Goal: Task Accomplishment & Management: Manage account settings

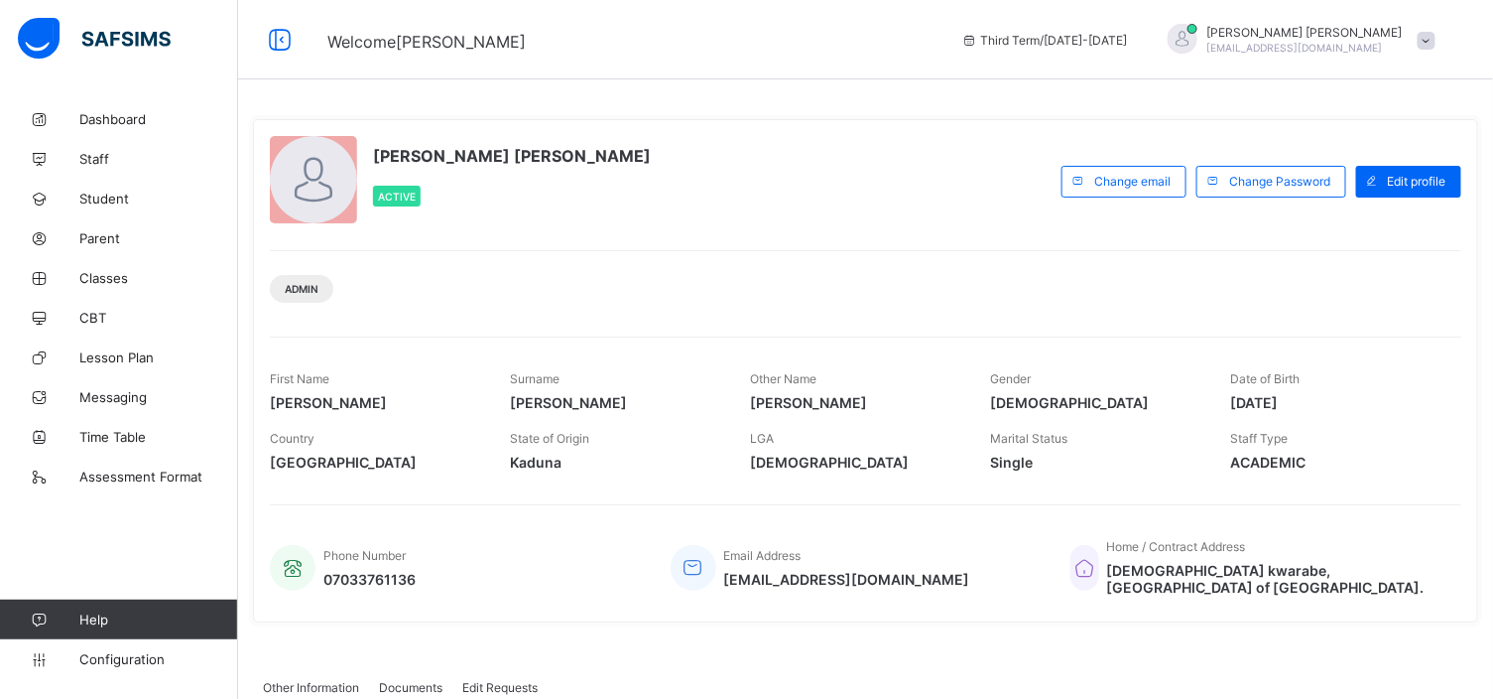
click at [1198, 35] on div at bounding box center [1183, 39] width 30 height 30
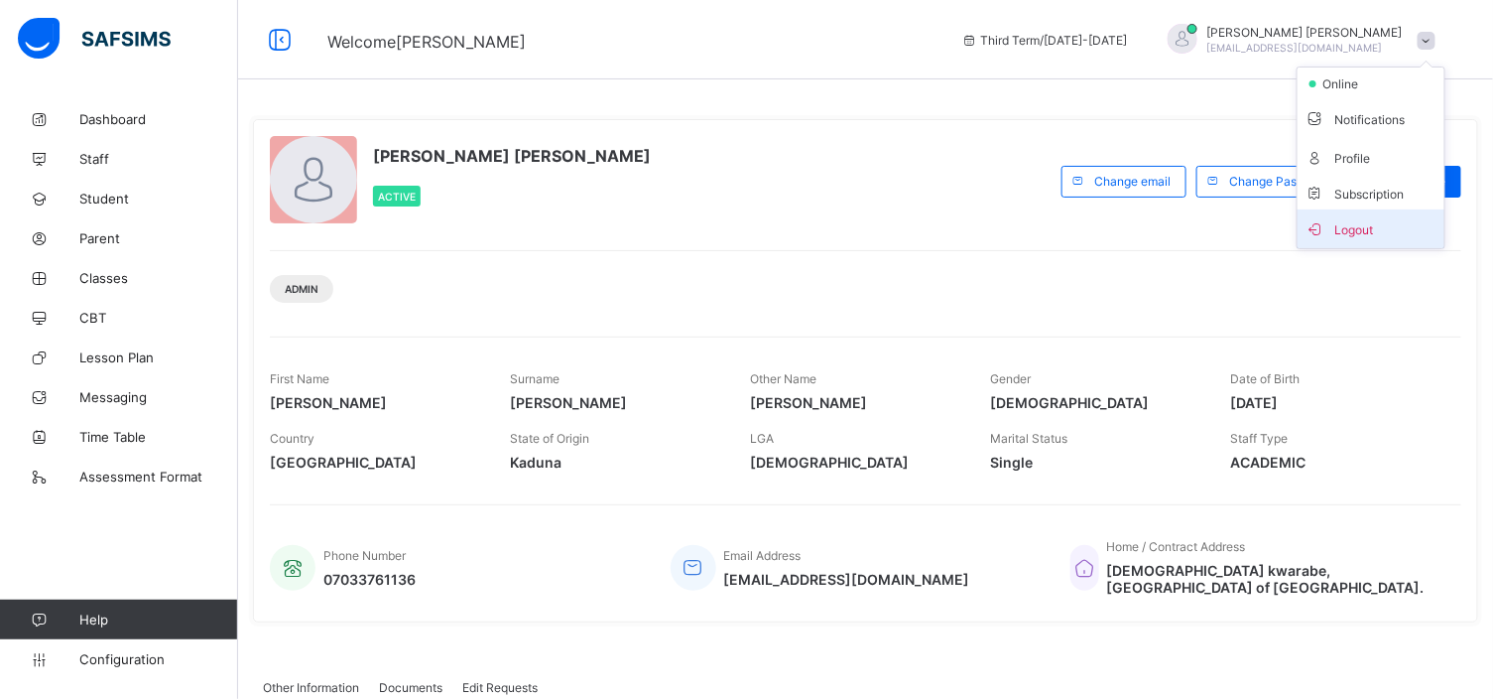
click at [1355, 223] on span "Logout" at bounding box center [1371, 228] width 131 height 23
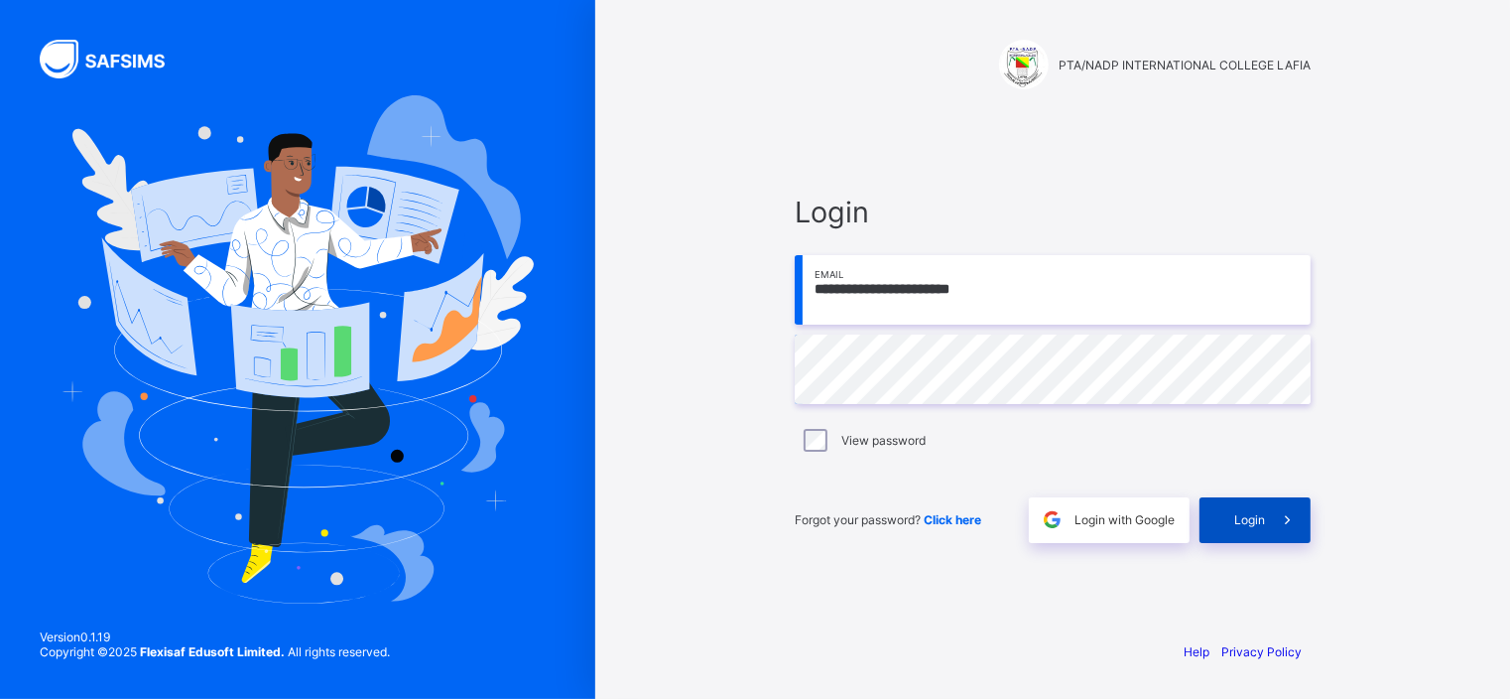
click at [1231, 523] on div "Login" at bounding box center [1255, 520] width 111 height 46
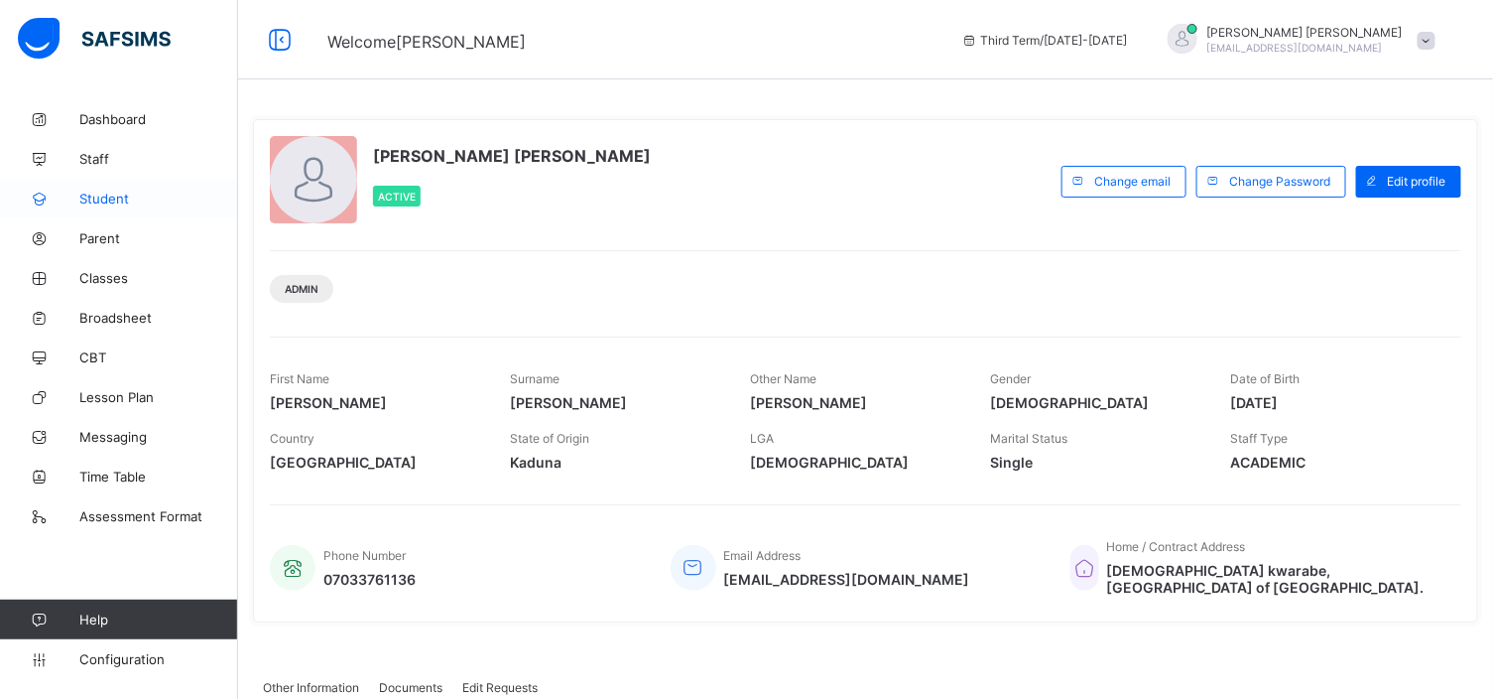
click at [137, 182] on link "Student" at bounding box center [119, 199] width 238 height 40
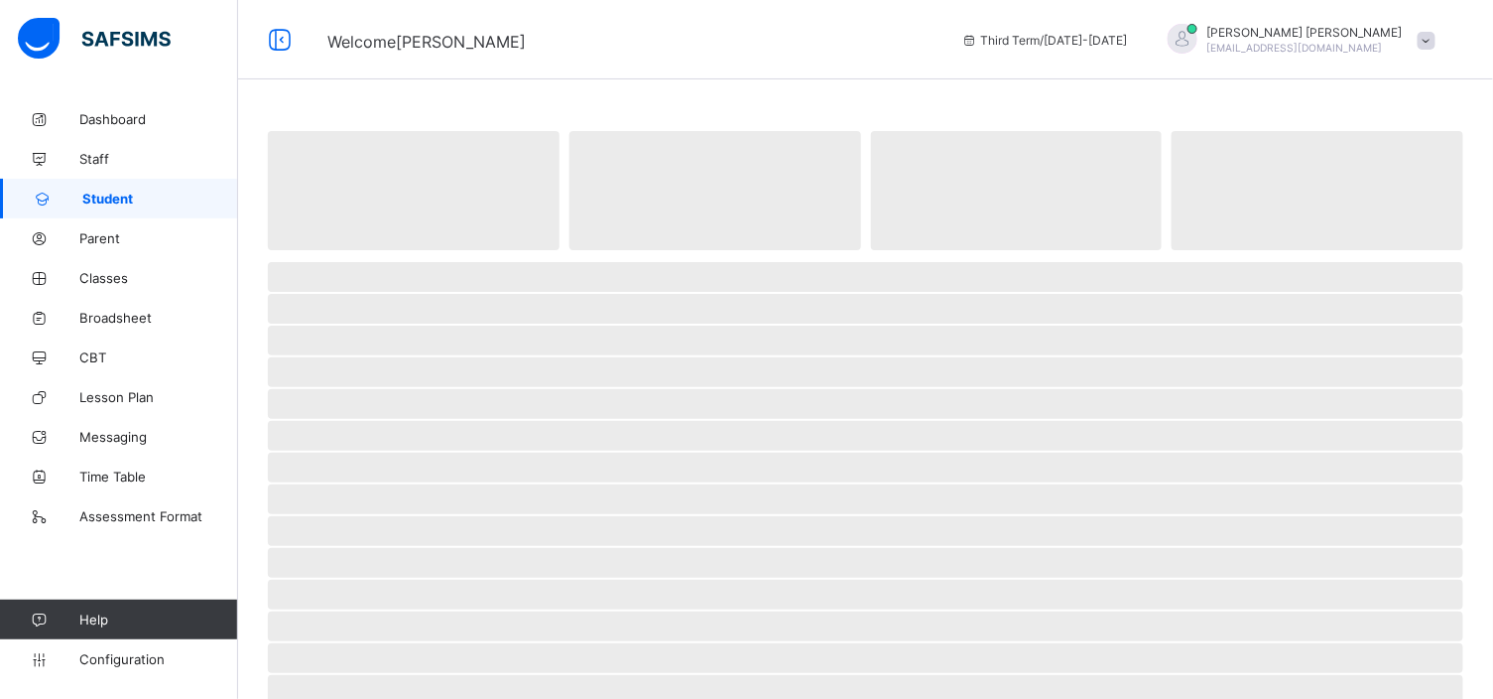
click at [137, 182] on link "Student" at bounding box center [119, 199] width 238 height 40
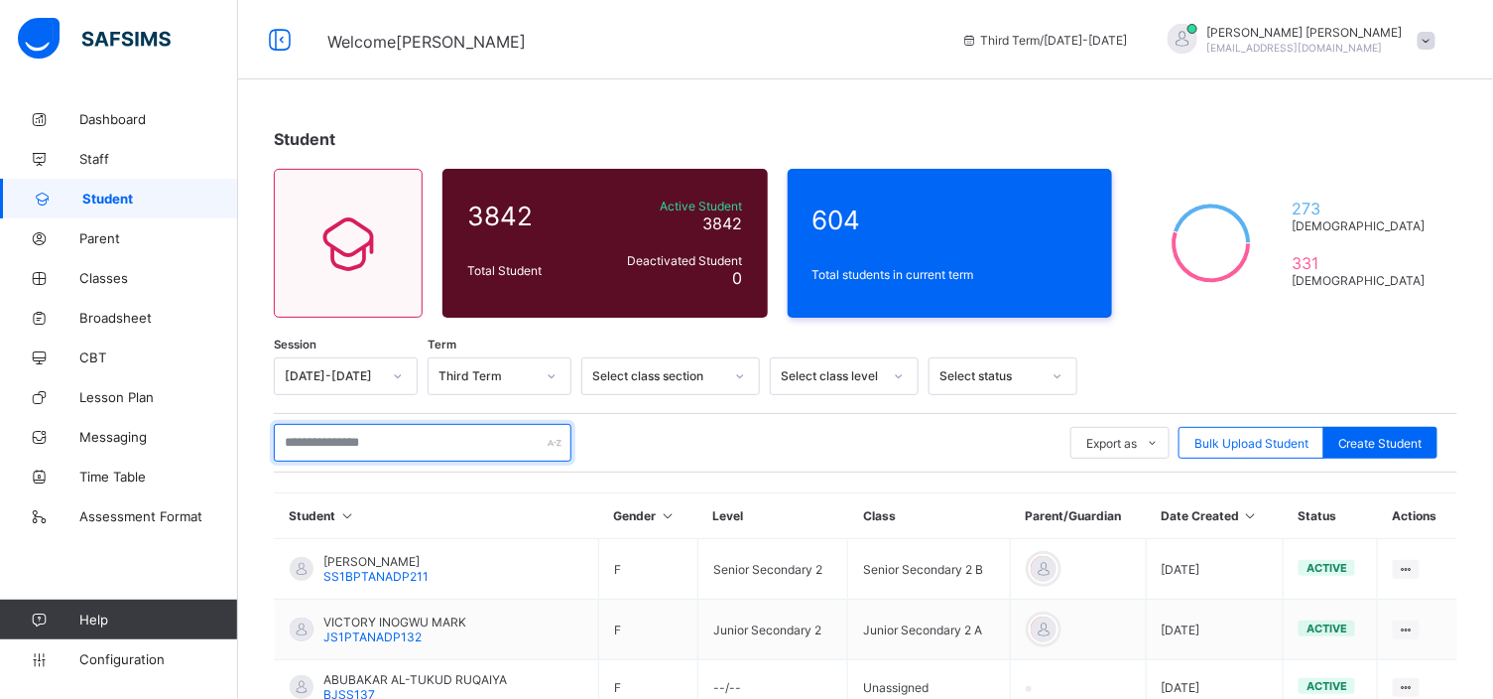
click at [405, 433] on input "text" at bounding box center [423, 443] width 298 height 38
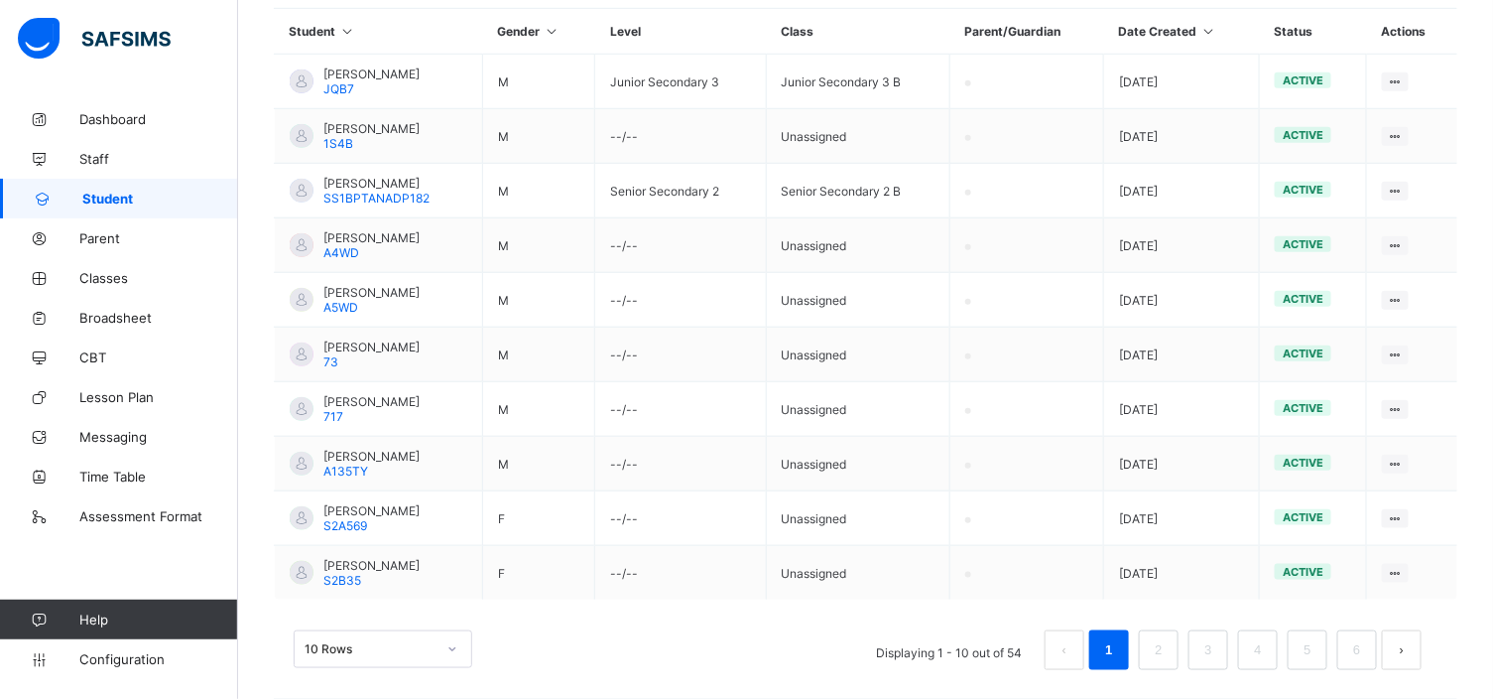
scroll to position [501, 0]
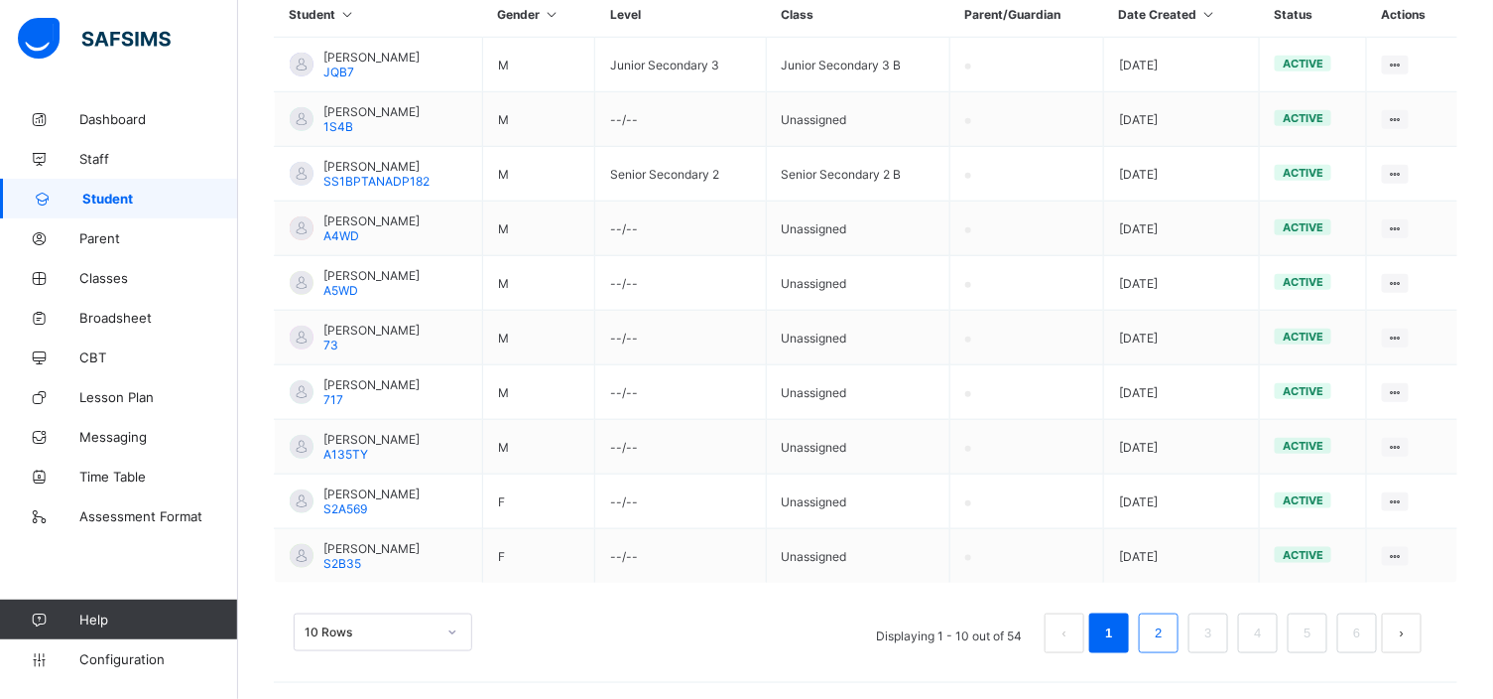
type input "**********"
click at [1168, 625] on link "2" at bounding box center [1158, 633] width 19 height 26
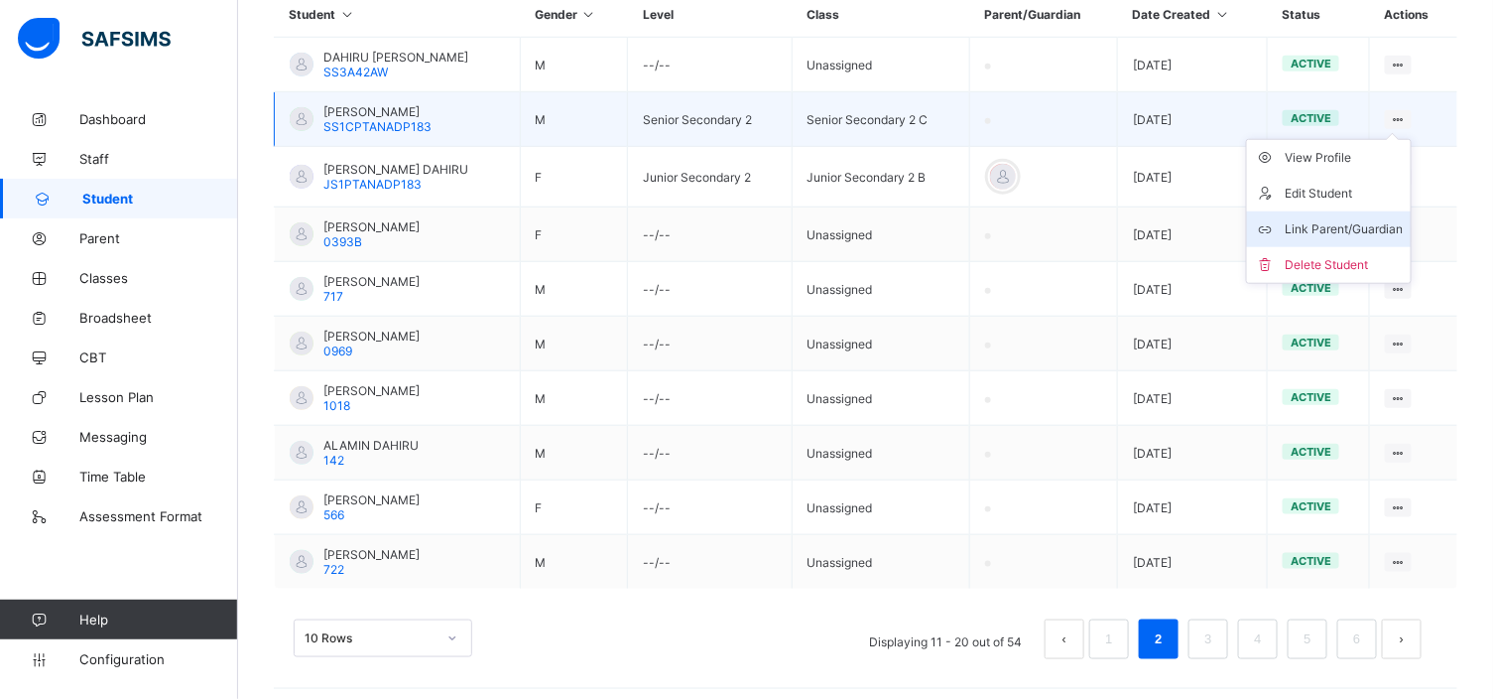
click at [1374, 223] on div "Link Parent/Guardian" at bounding box center [1344, 229] width 118 height 20
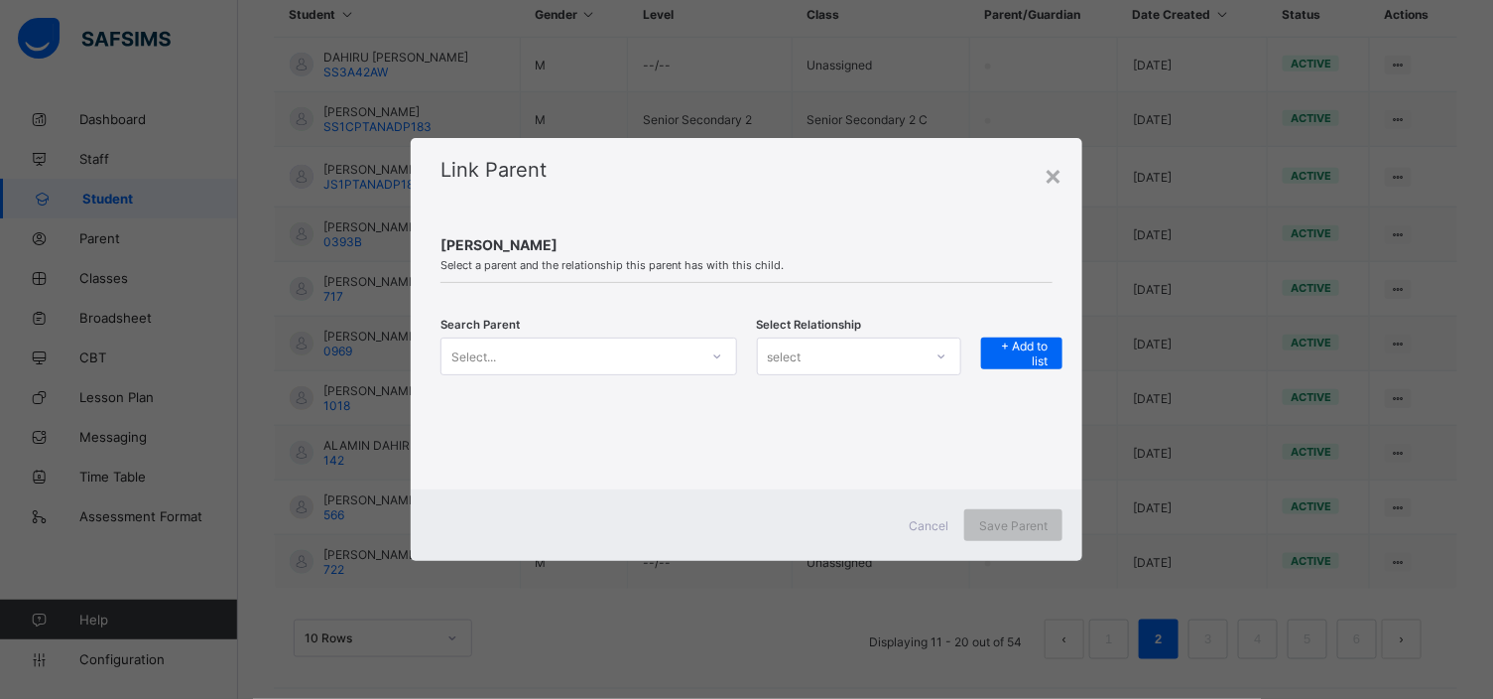
click at [711, 357] on icon at bounding box center [717, 356] width 12 height 20
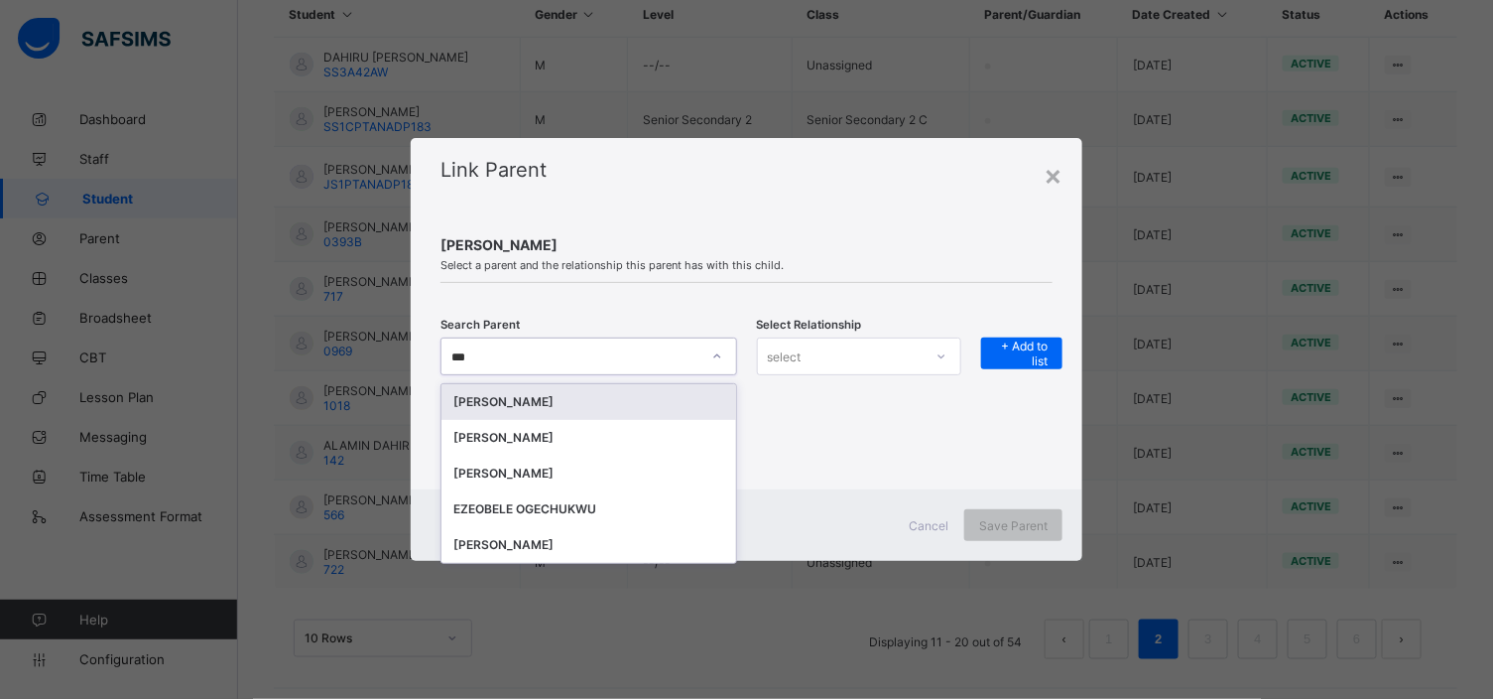
type input "***"
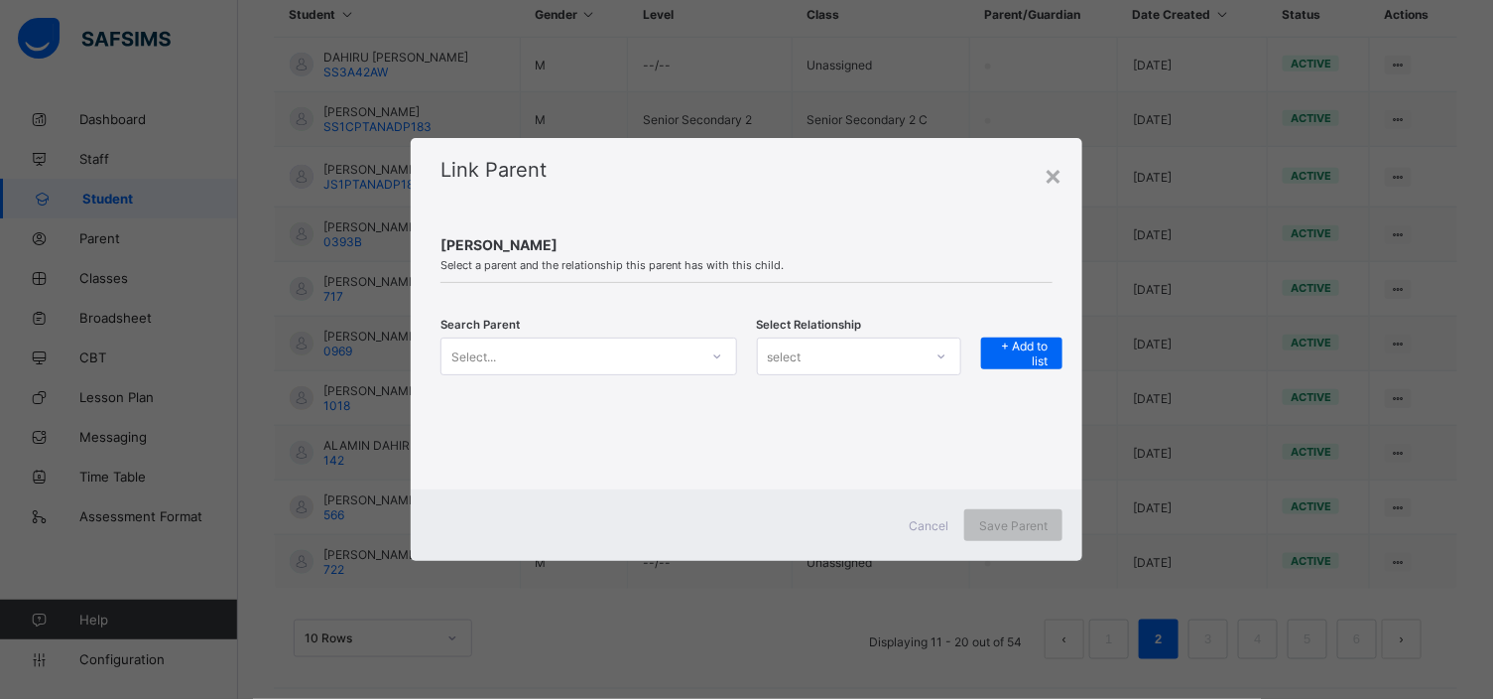
drag, startPoint x: 612, startPoint y: 374, endPoint x: 563, endPoint y: 357, distance: 52.4
click at [563, 357] on div "Search Parent Select... Select Relationship select + Add to list" at bounding box center [747, 368] width 612 height 63
click at [719, 352] on icon at bounding box center [717, 356] width 12 height 20
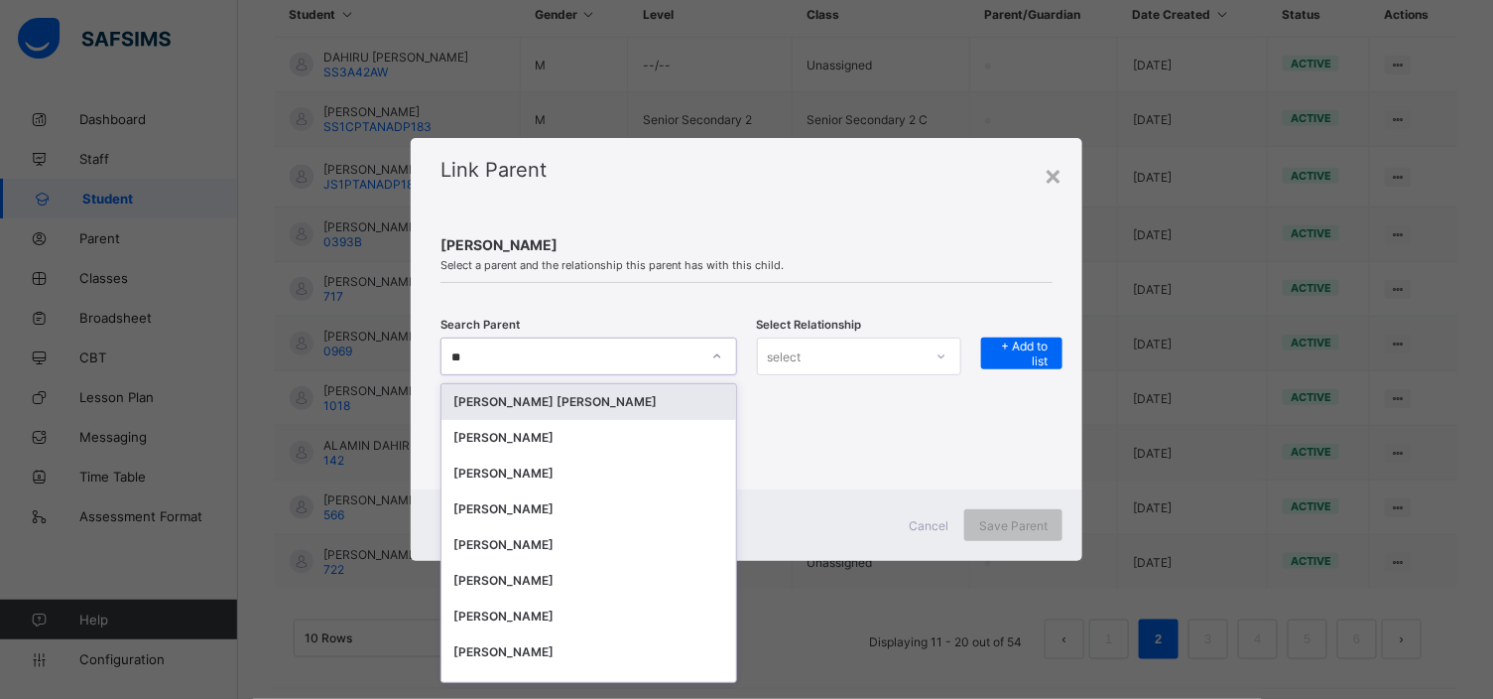
type input "***"
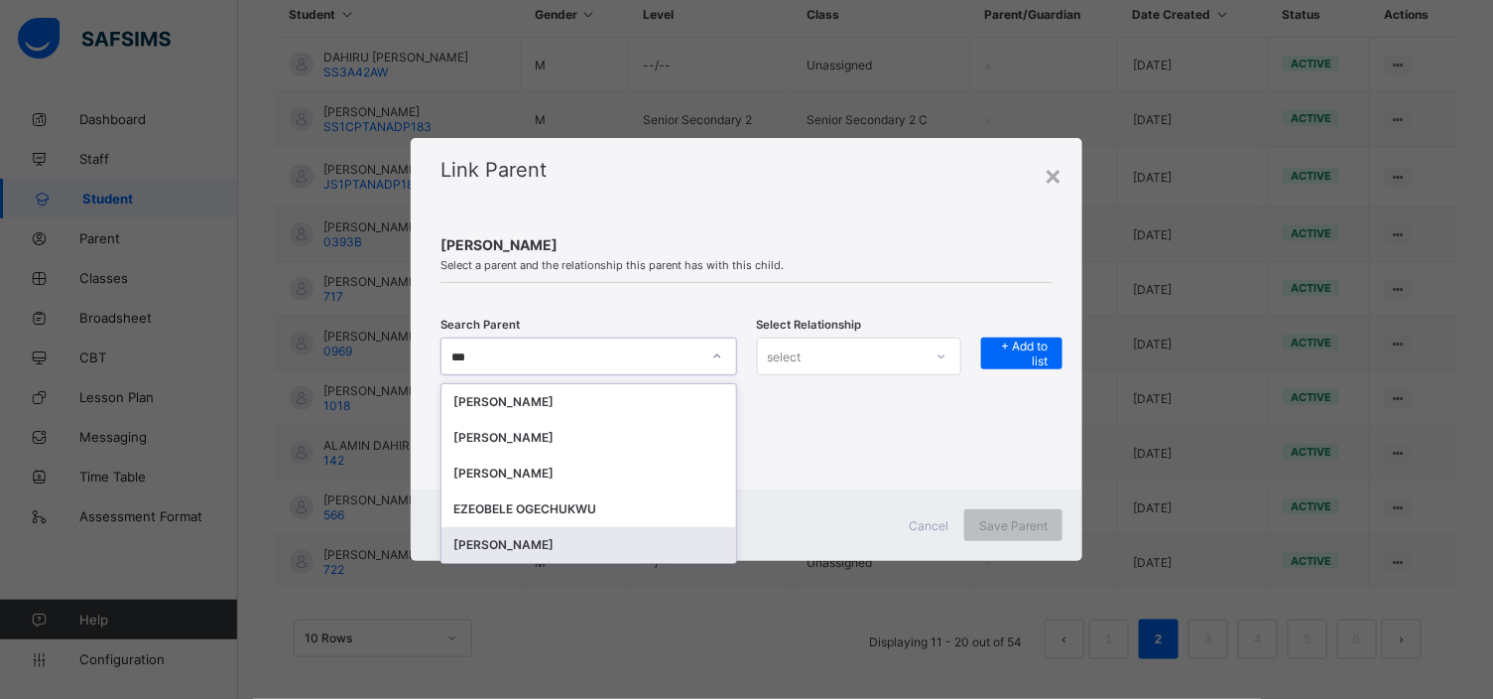
click at [550, 543] on div "[PERSON_NAME]" at bounding box center [588, 545] width 271 height 20
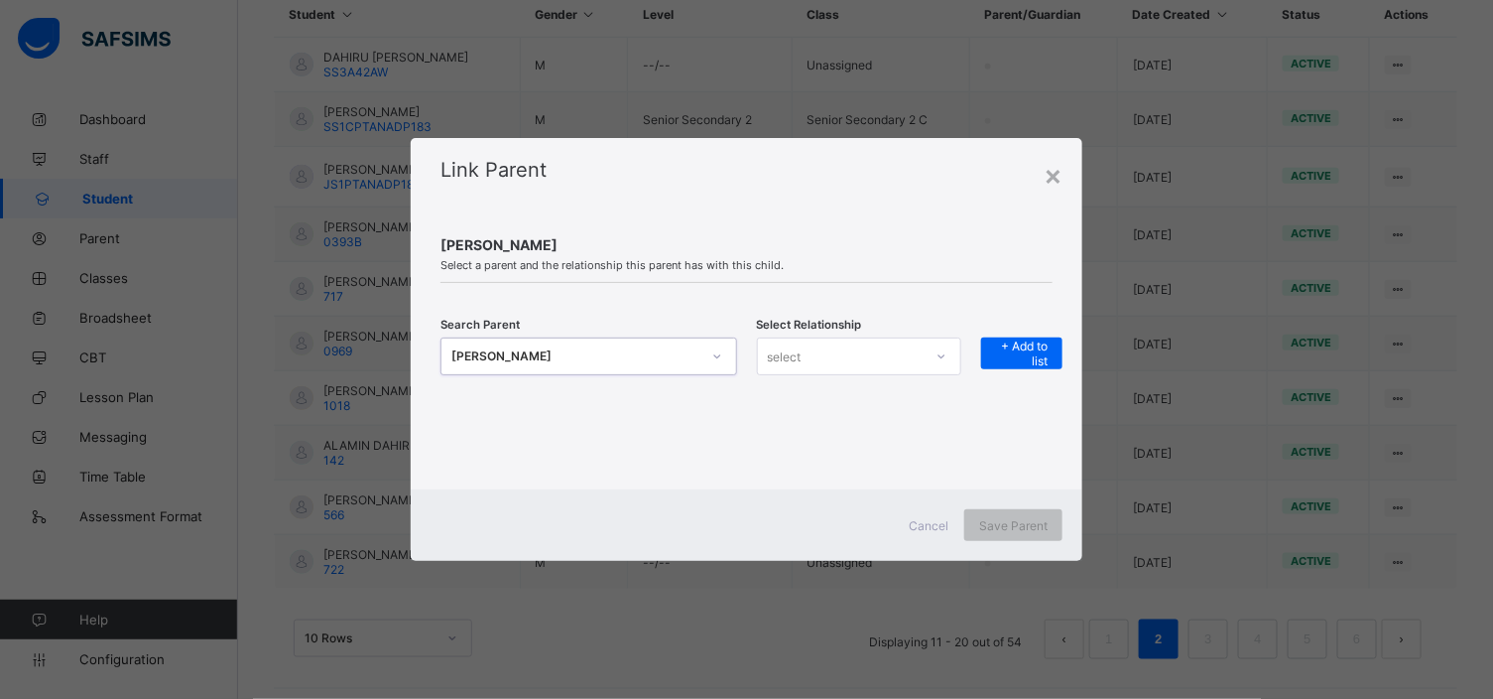
click at [948, 355] on icon at bounding box center [942, 356] width 12 height 20
click at [816, 463] on div "Guardian" at bounding box center [859, 461] width 202 height 31
click at [1044, 342] on span "+ Add to list" at bounding box center [1022, 353] width 53 height 30
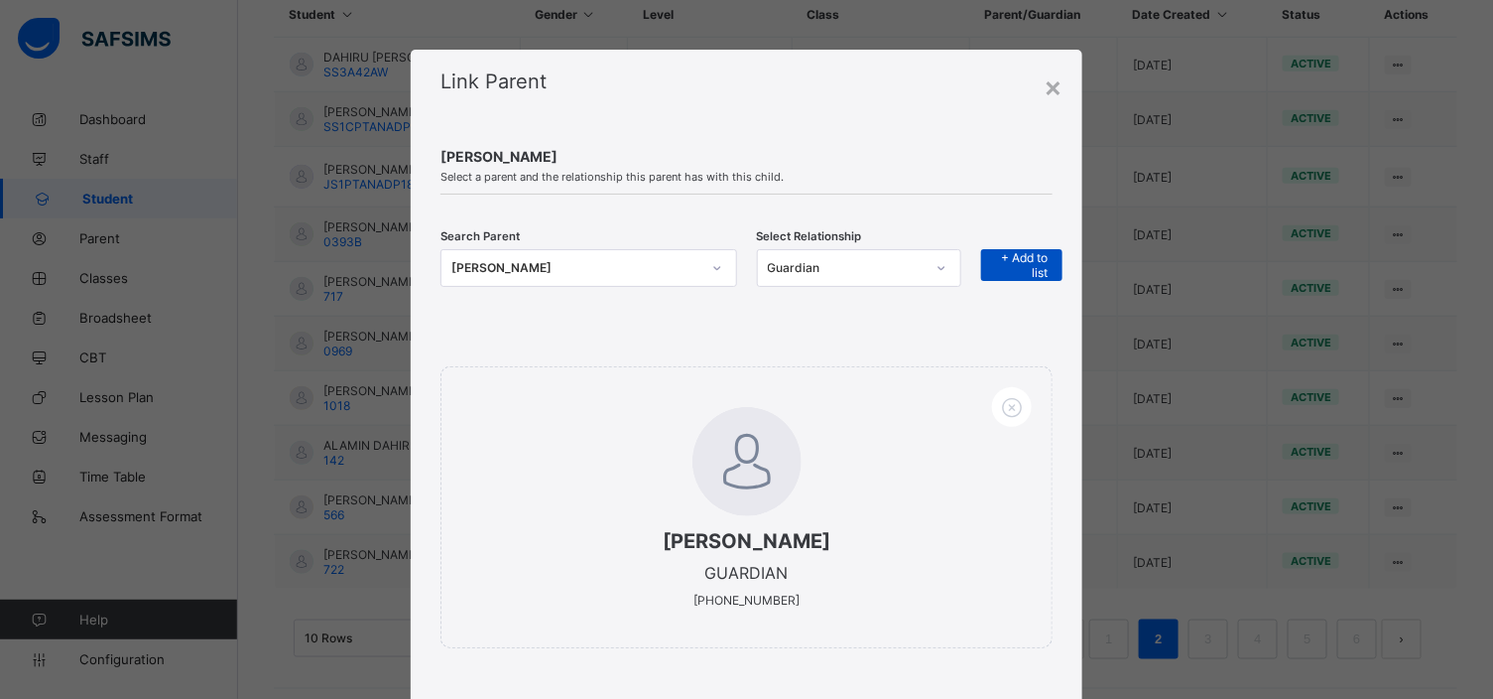
click at [1034, 252] on span "+ Add to list" at bounding box center [1022, 265] width 53 height 30
click at [1027, 259] on span "+ Add to list" at bounding box center [1022, 265] width 53 height 30
click at [1014, 254] on span "+ Add to list" at bounding box center [1022, 265] width 53 height 30
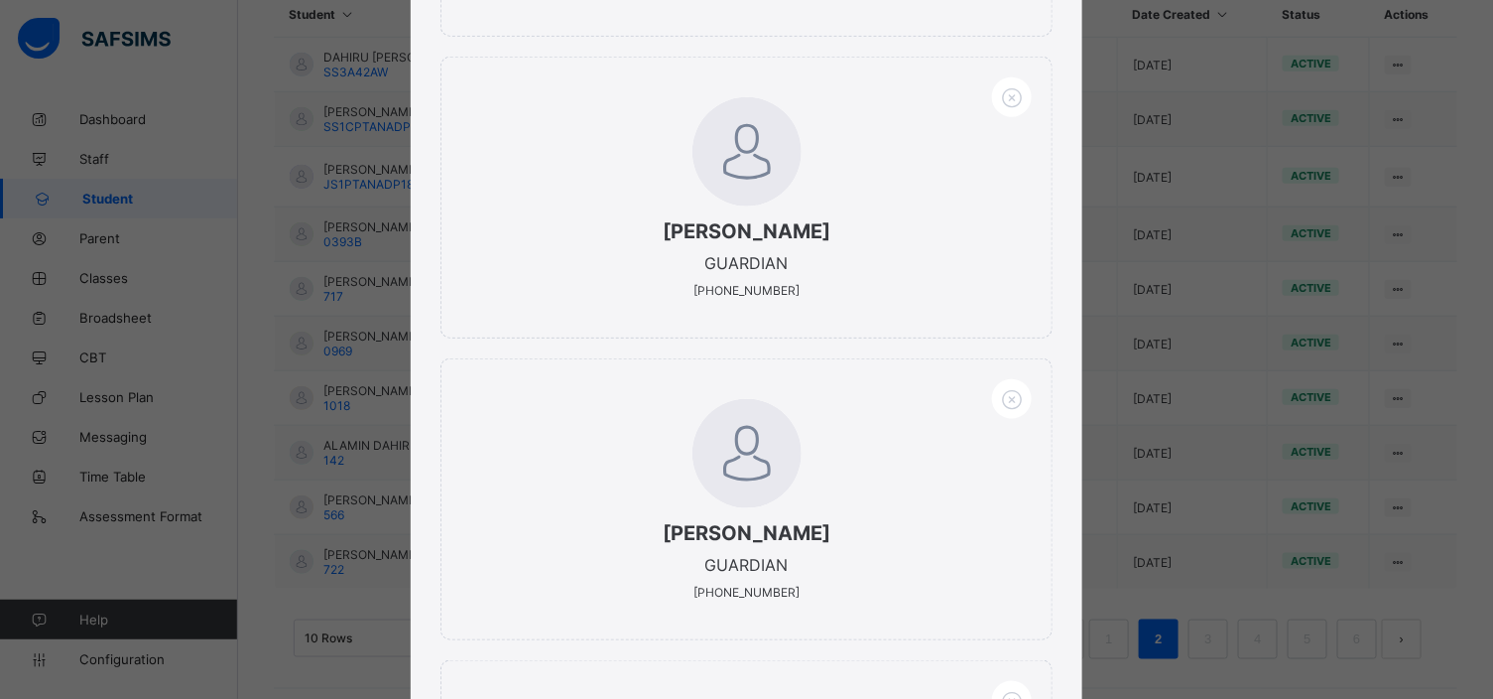
scroll to position [1020, 0]
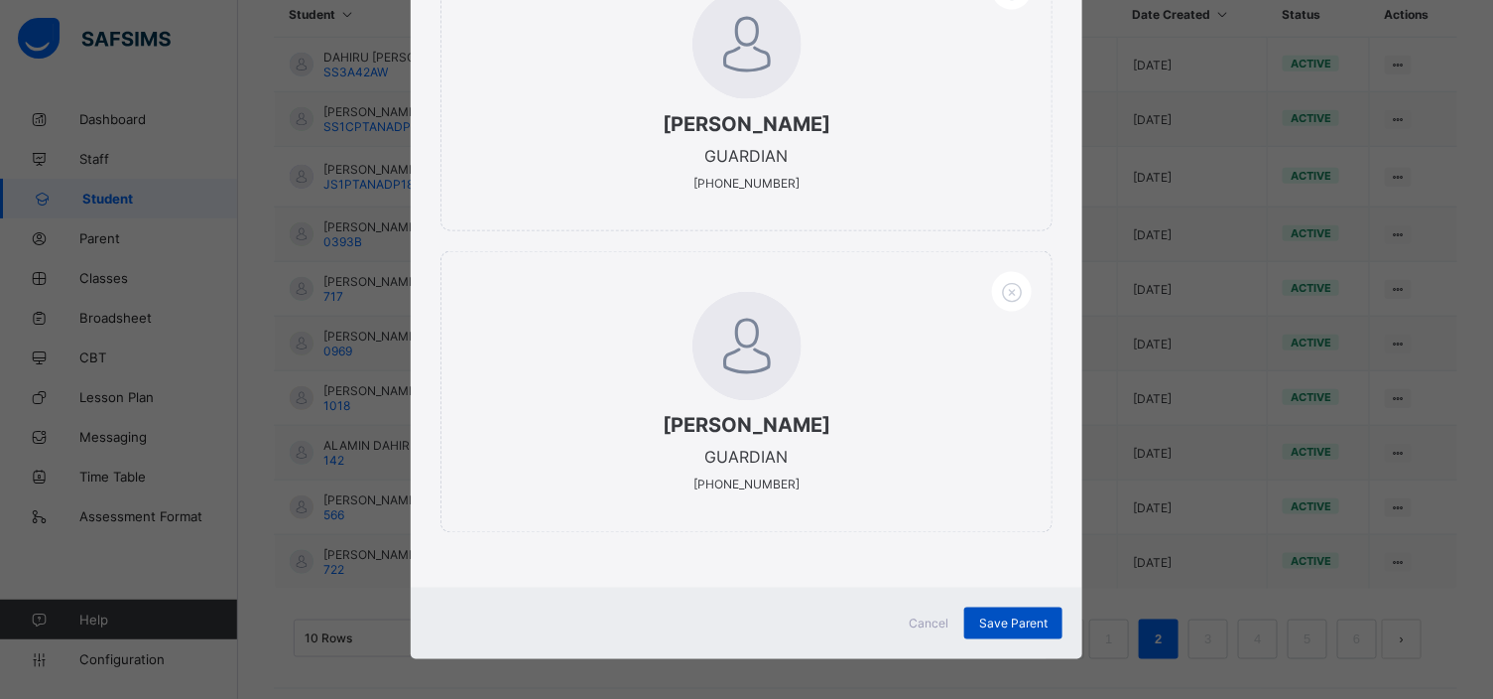
click at [1023, 616] on span "Save Parent" at bounding box center [1013, 623] width 68 height 15
click at [1003, 607] on div "Save Parent" at bounding box center [1014, 623] width 98 height 32
click at [995, 610] on div "Save Parent" at bounding box center [1014, 623] width 98 height 32
click at [1019, 616] on span "Save Parent" at bounding box center [1013, 623] width 68 height 15
click at [1025, 608] on div "Save Parent" at bounding box center [1014, 623] width 98 height 32
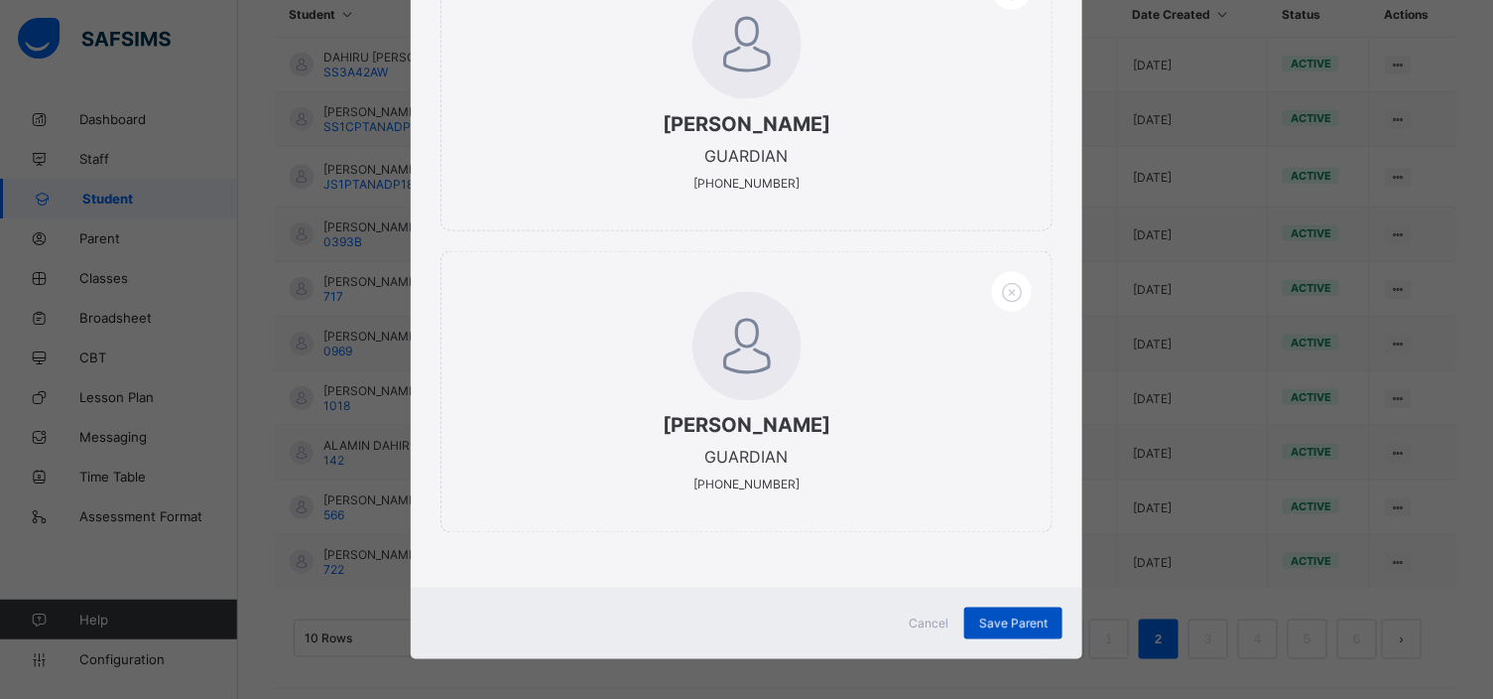
click at [1025, 608] on div "Save Parent" at bounding box center [1014, 623] width 98 height 32
click at [1025, 616] on span "Save Parent" at bounding box center [1013, 623] width 68 height 15
click at [1025, 609] on div "Save Parent" at bounding box center [1014, 623] width 98 height 32
click at [998, 616] on span "Save Parent" at bounding box center [1013, 623] width 68 height 15
